Goal: Information Seeking & Learning: Learn about a topic

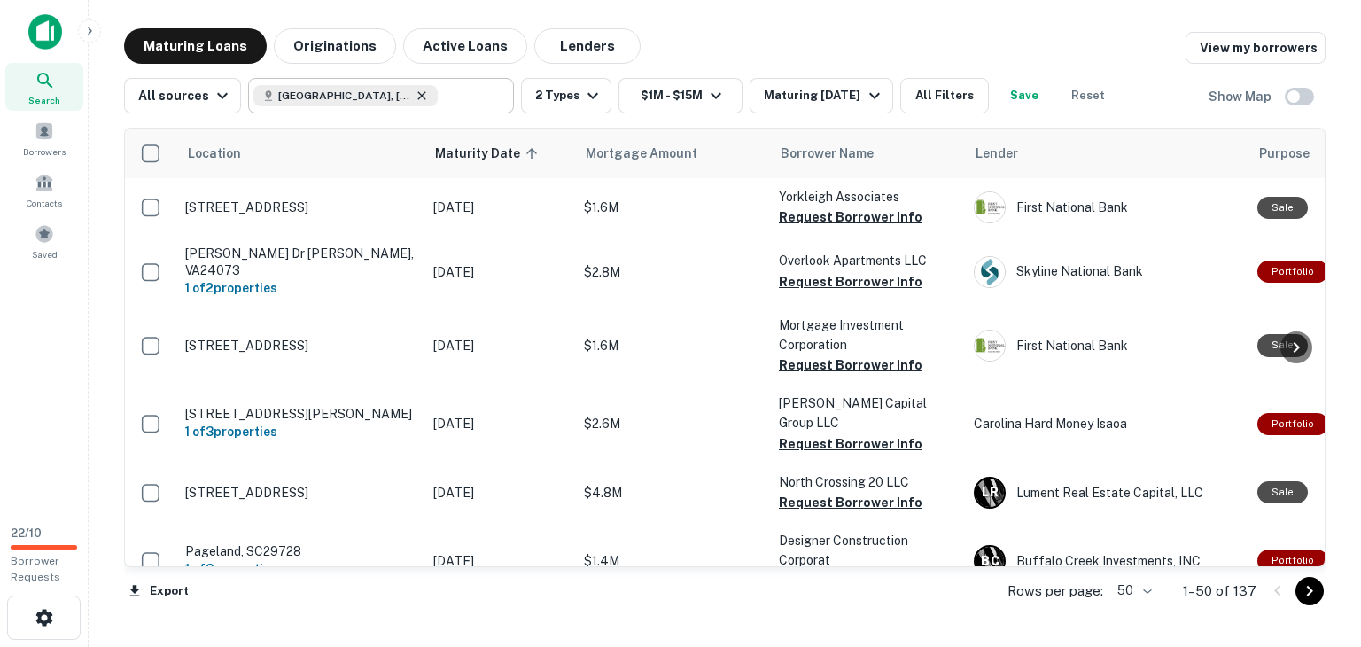
click at [415, 90] on icon at bounding box center [422, 96] width 14 height 14
type input "**********"
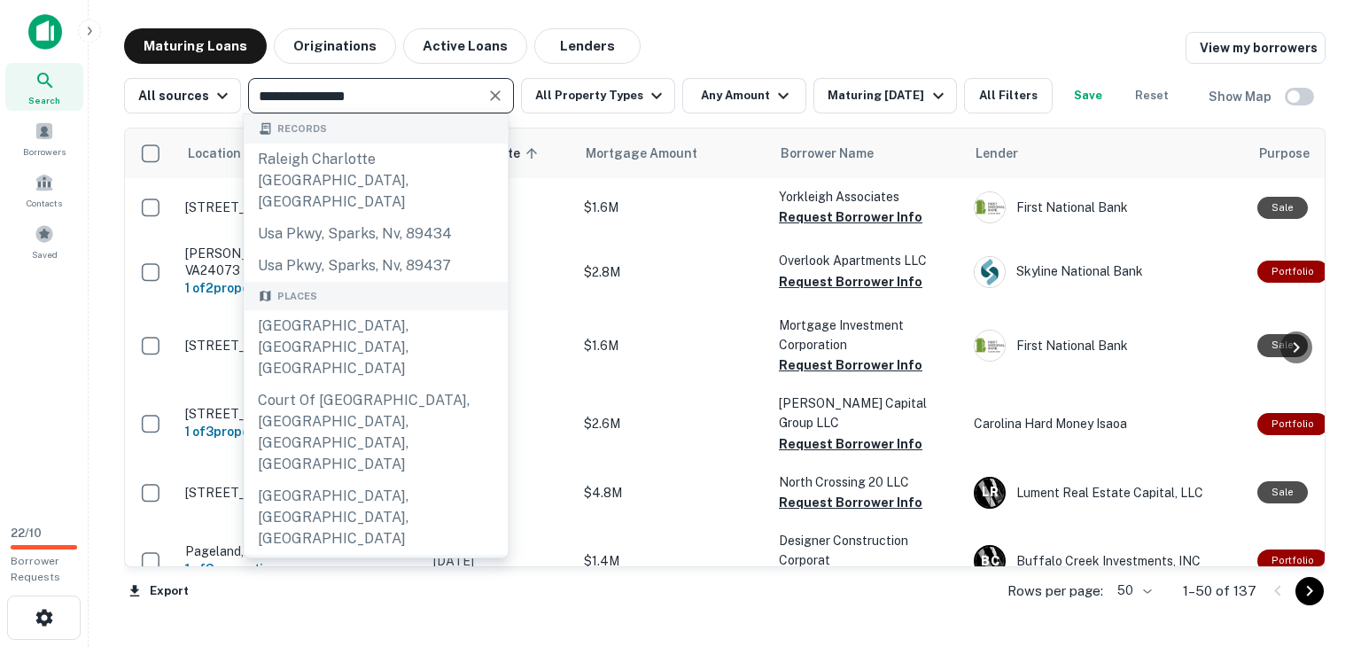
drag, startPoint x: 420, startPoint y: 90, endPoint x: 0, endPoint y: 78, distance: 420.3
click at [0, 78] on div "**********" at bounding box center [680, 323] width 1361 height 647
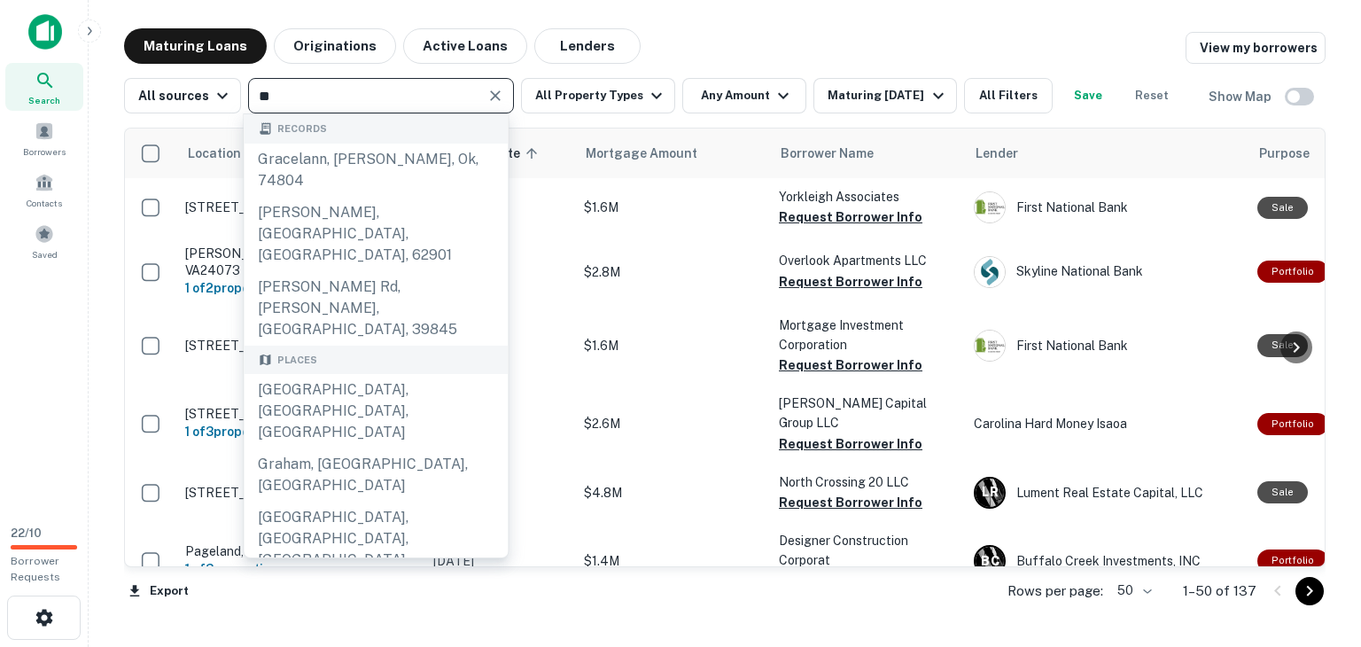
type input "**********"
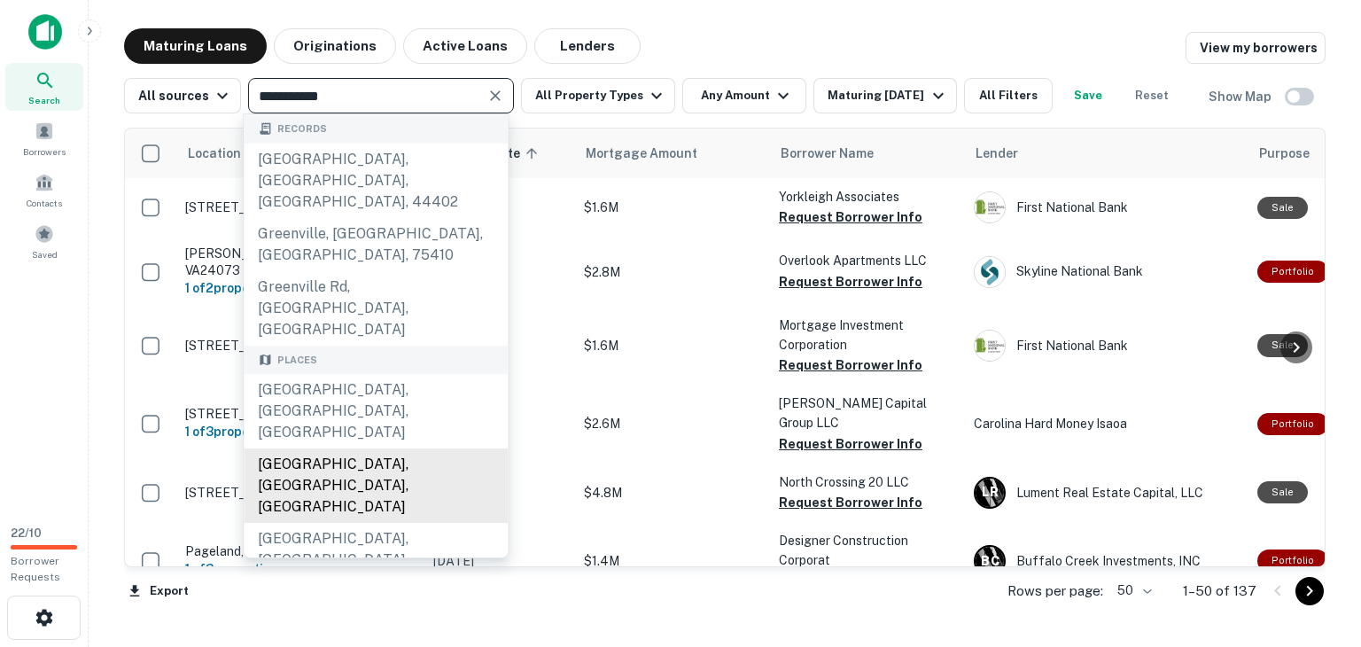
click at [322, 448] on div "[GEOGRAPHIC_DATA], [GEOGRAPHIC_DATA], [GEOGRAPHIC_DATA]" at bounding box center [376, 485] width 264 height 74
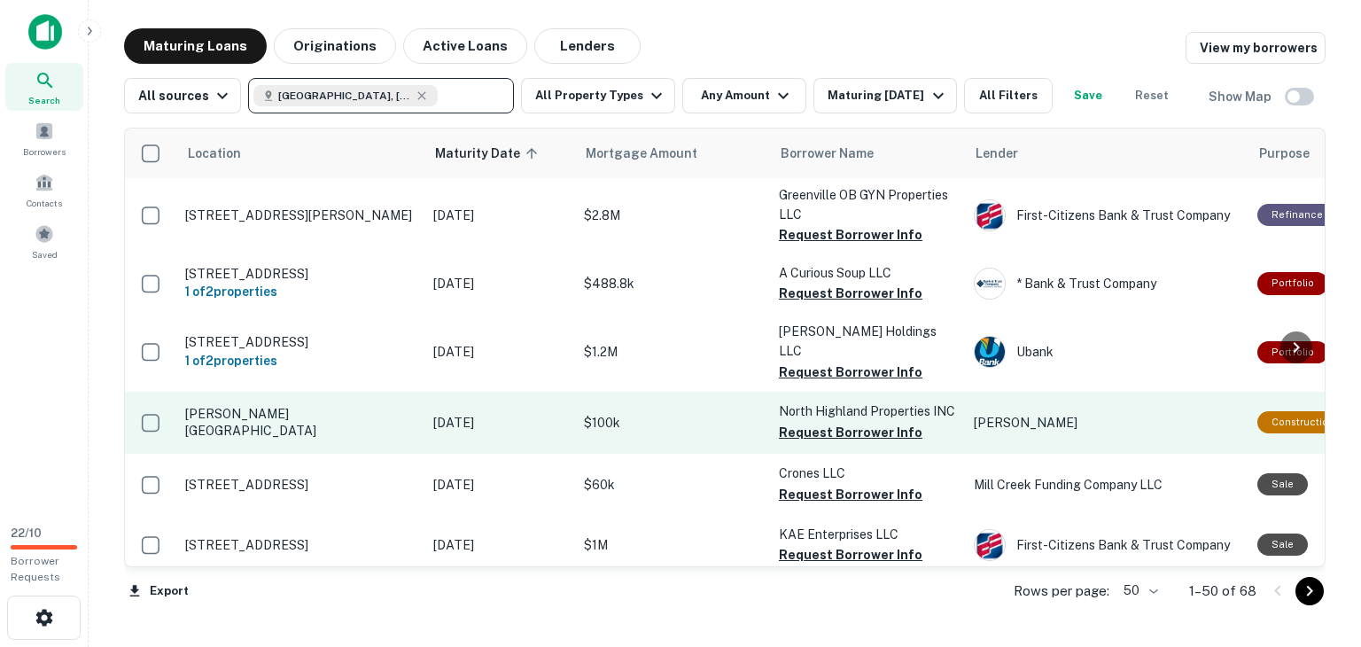
scroll to position [266, 0]
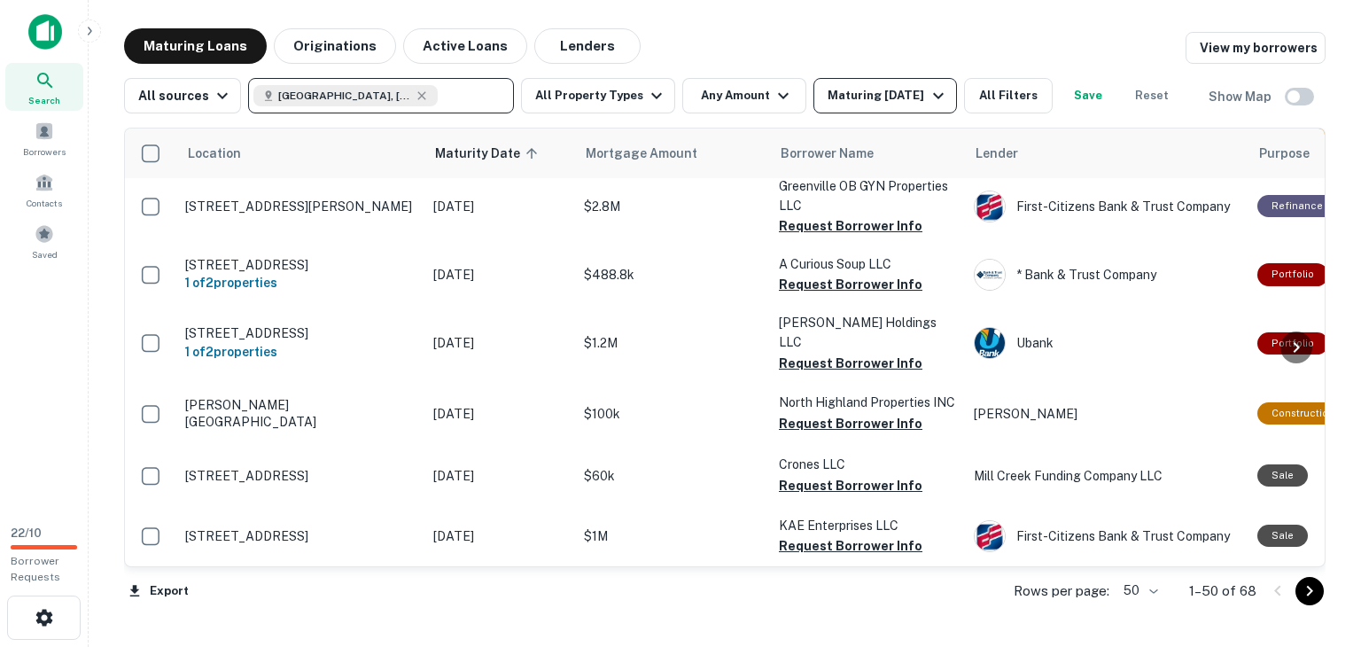
click at [904, 102] on div "Maturing [DATE]" at bounding box center [888, 95] width 121 height 21
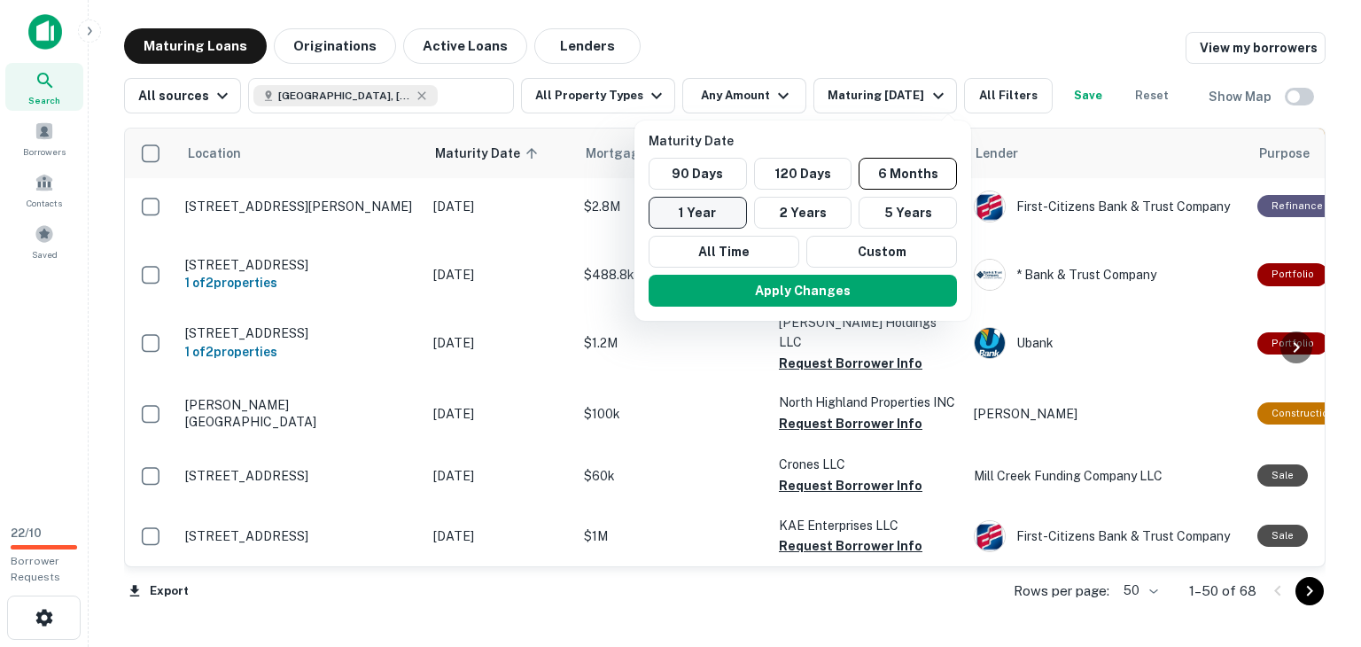
click at [714, 206] on button "1 Year" at bounding box center [698, 213] width 98 height 32
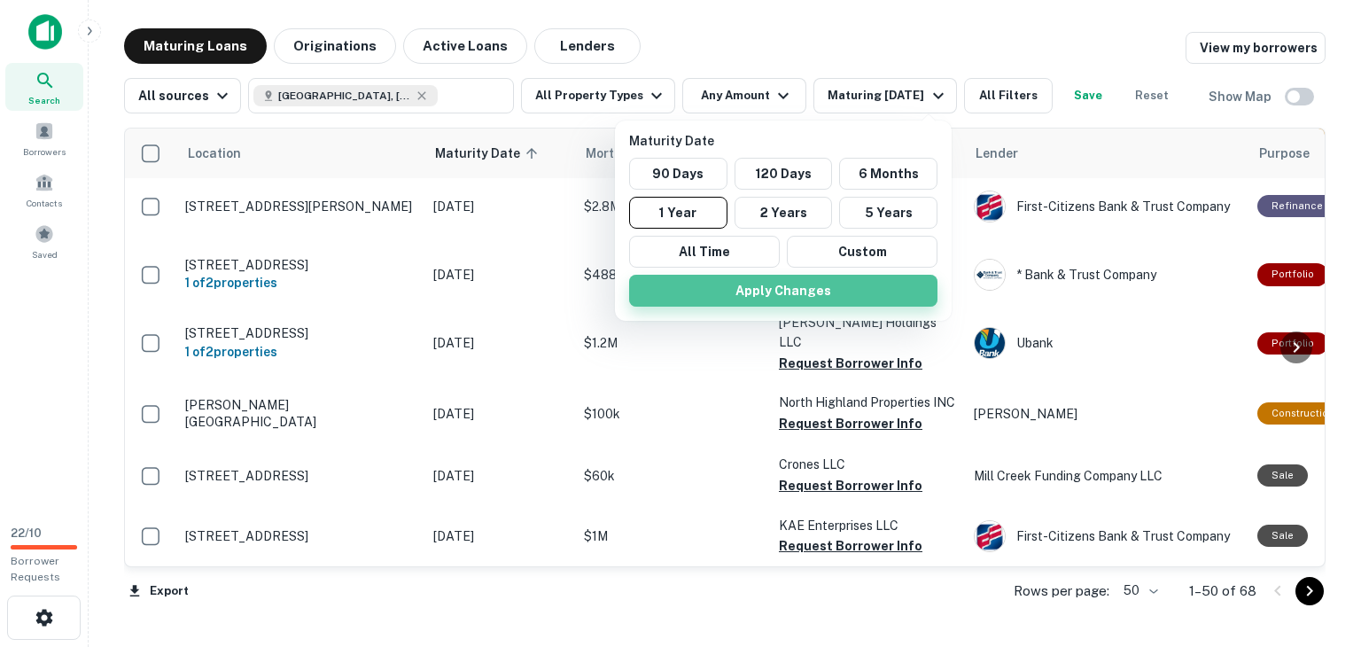
click at [833, 299] on button "Apply Changes" at bounding box center [783, 291] width 308 height 32
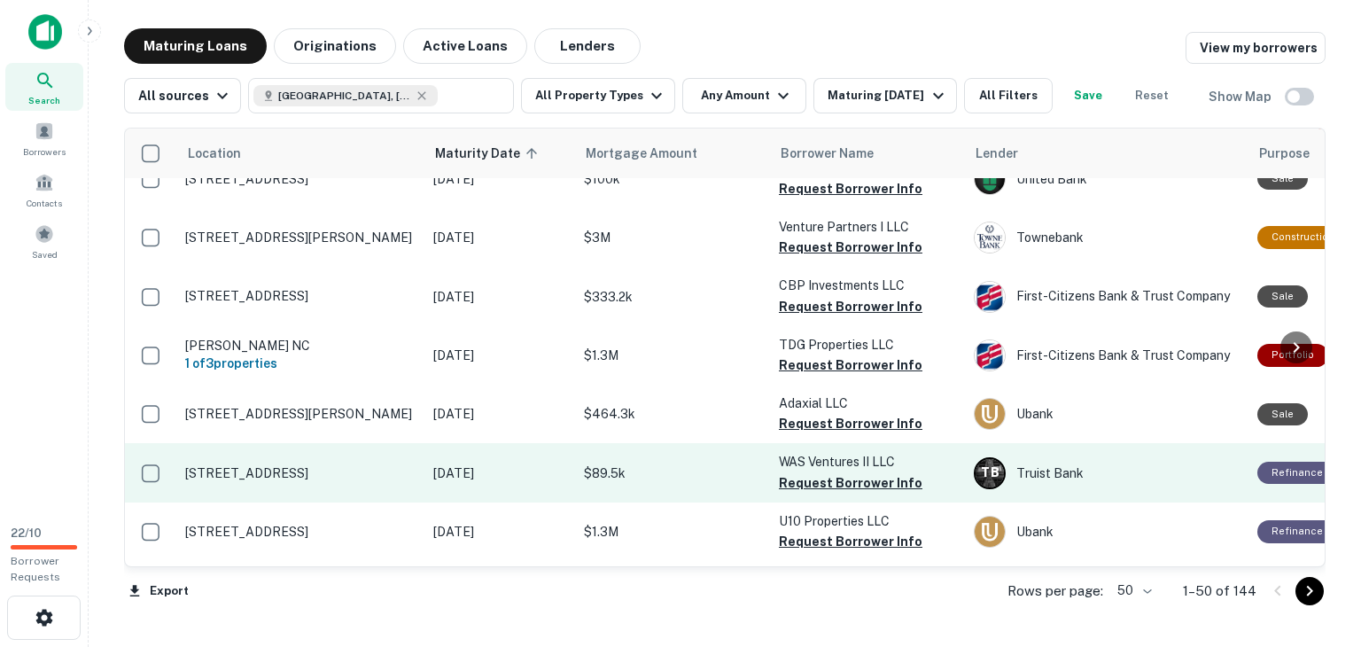
scroll to position [2689, 0]
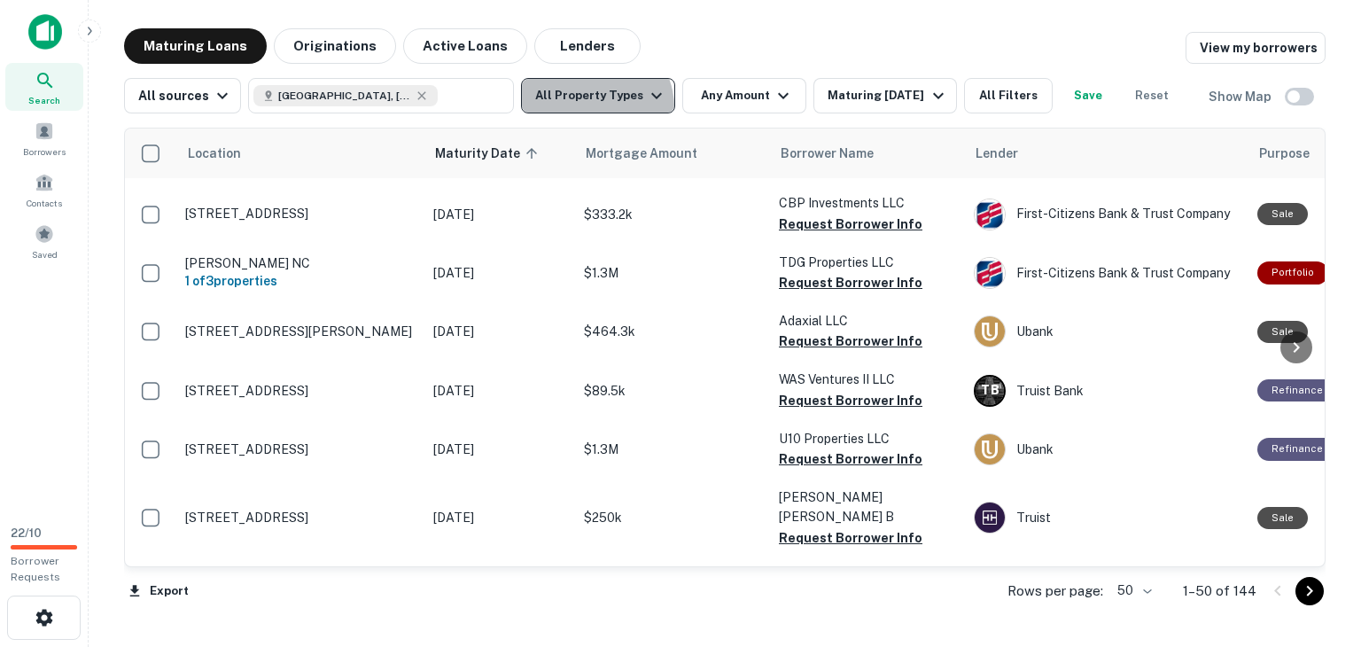
click at [589, 107] on button "All Property Types" at bounding box center [598, 95] width 154 height 35
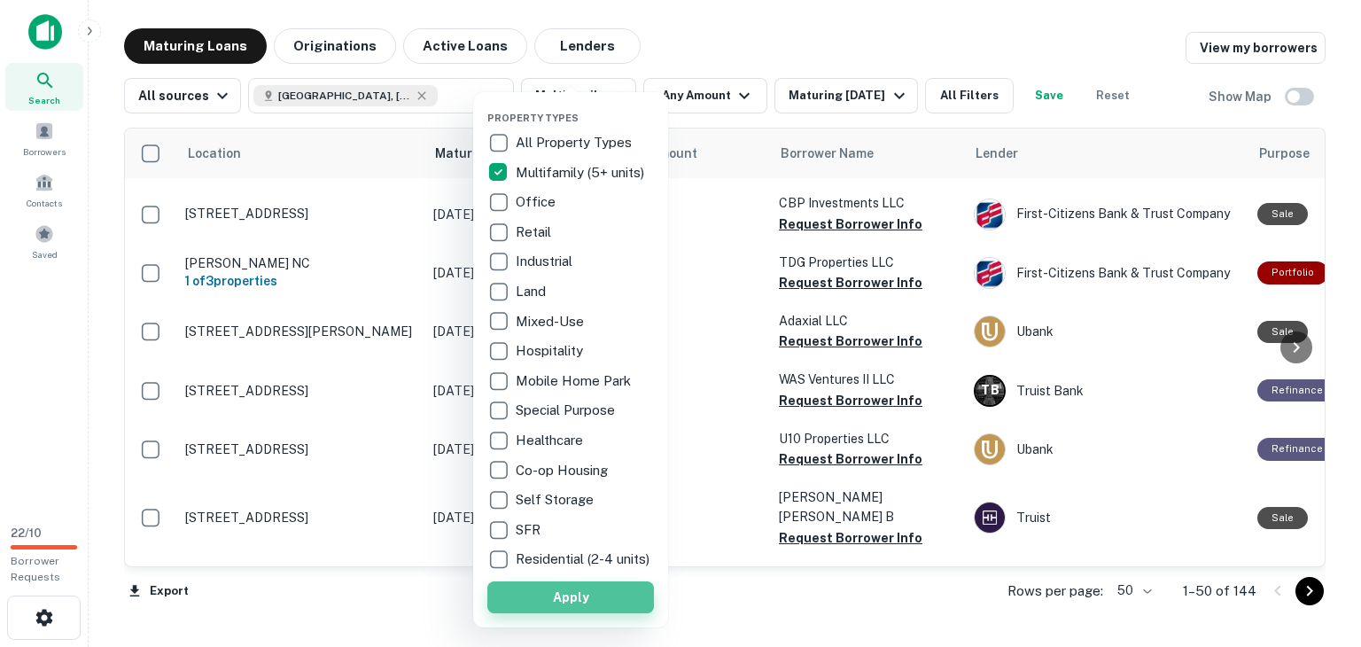
click at [514, 613] on button "Apply" at bounding box center [570, 597] width 167 height 32
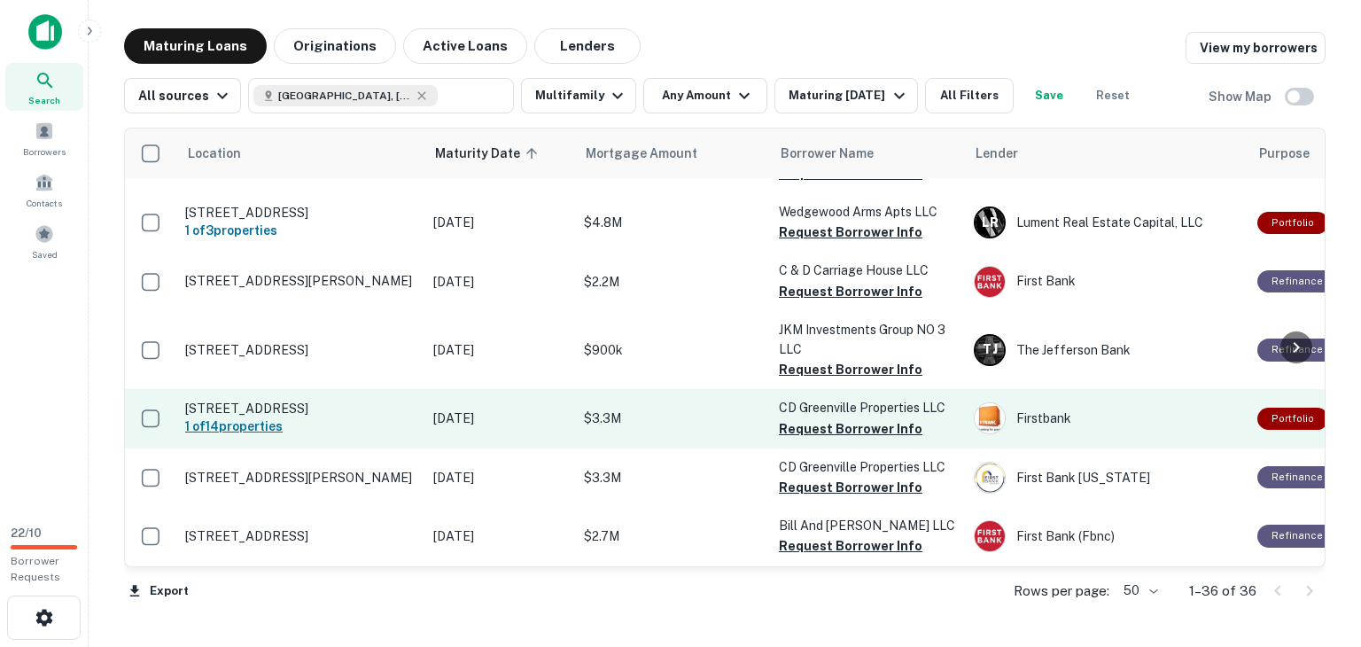
click at [248, 417] on h6 "1 of 14 properties" at bounding box center [300, 426] width 230 height 19
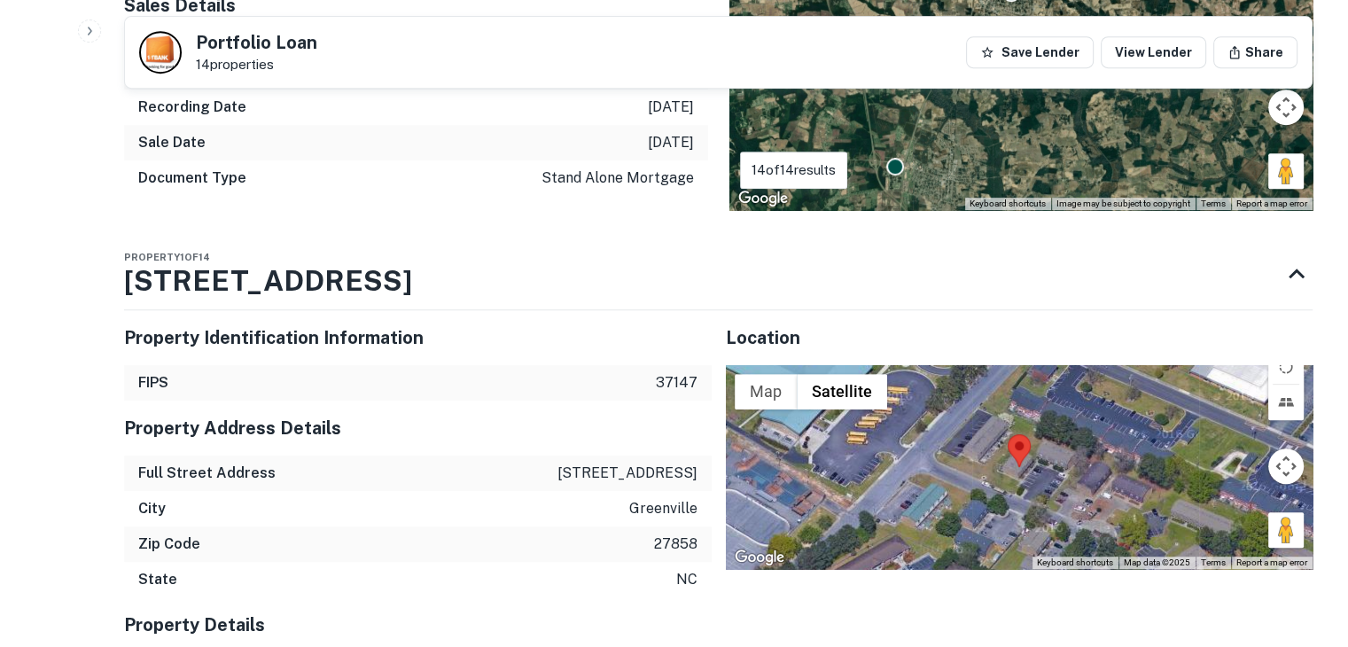
scroll to position [532, 0]
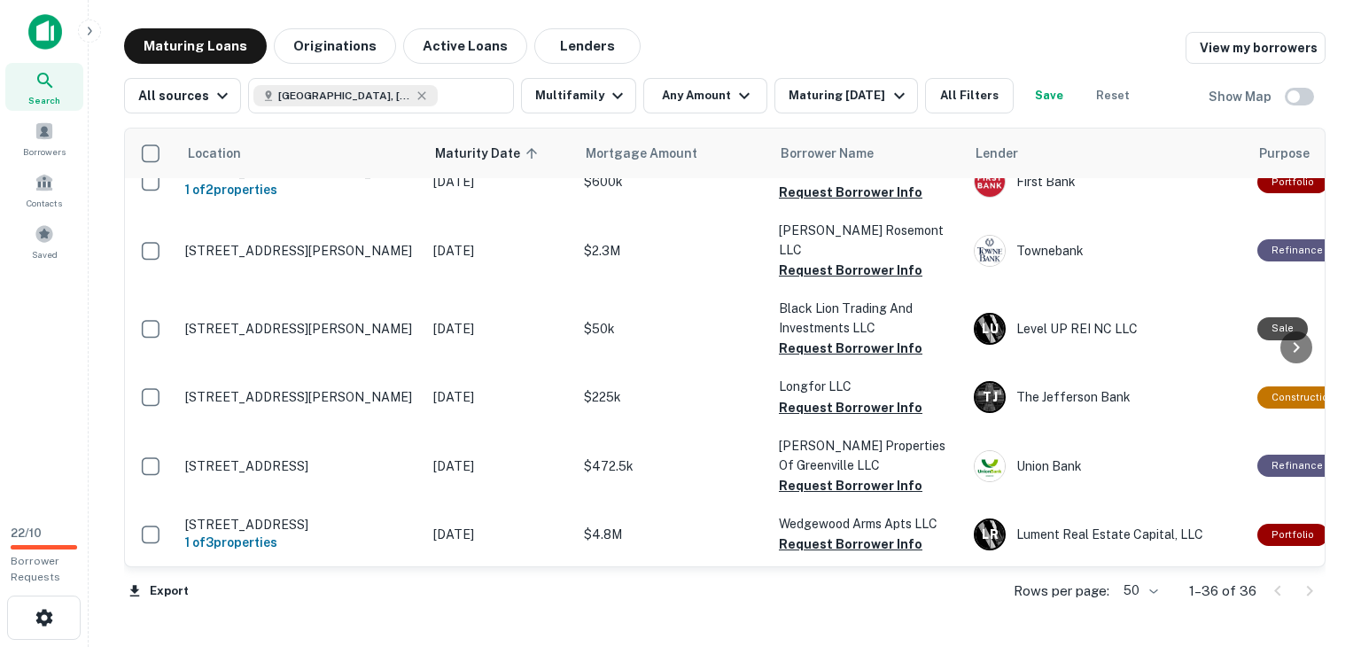
scroll to position [1595, 0]
